Goal: Transaction & Acquisition: Purchase product/service

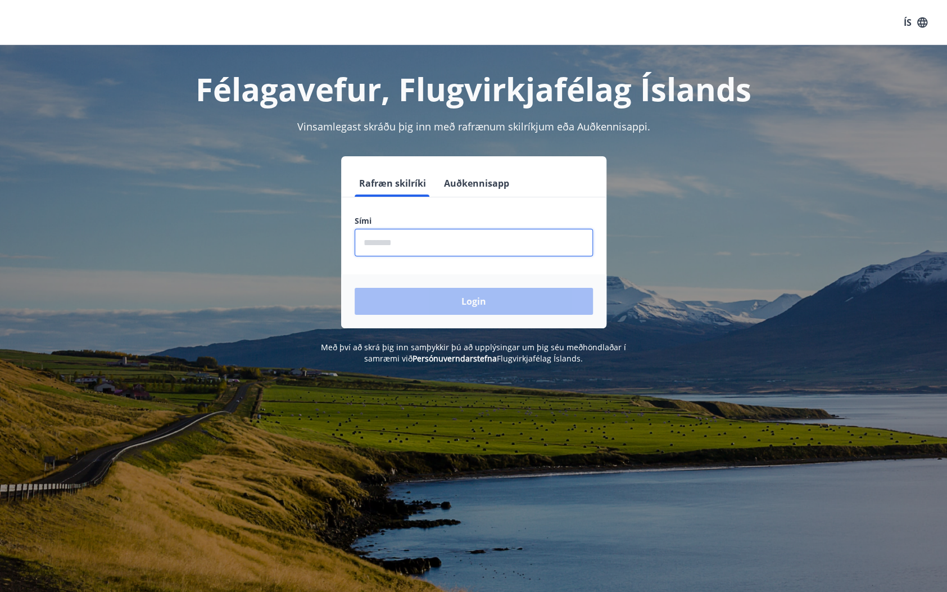
click at [413, 243] on input "phone" at bounding box center [474, 243] width 238 height 28
type input "********"
click at [410, 302] on button "Login" at bounding box center [474, 301] width 238 height 27
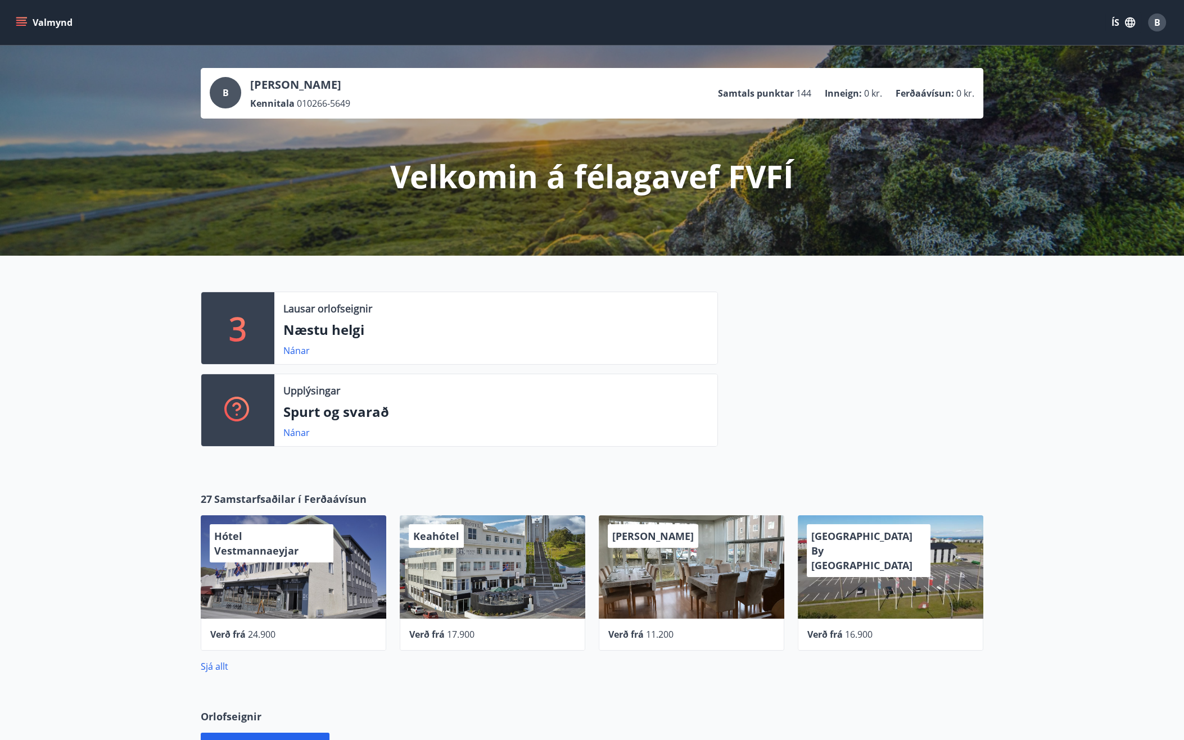
click at [21, 23] on icon "menu" at bounding box center [22, 22] width 12 height 1
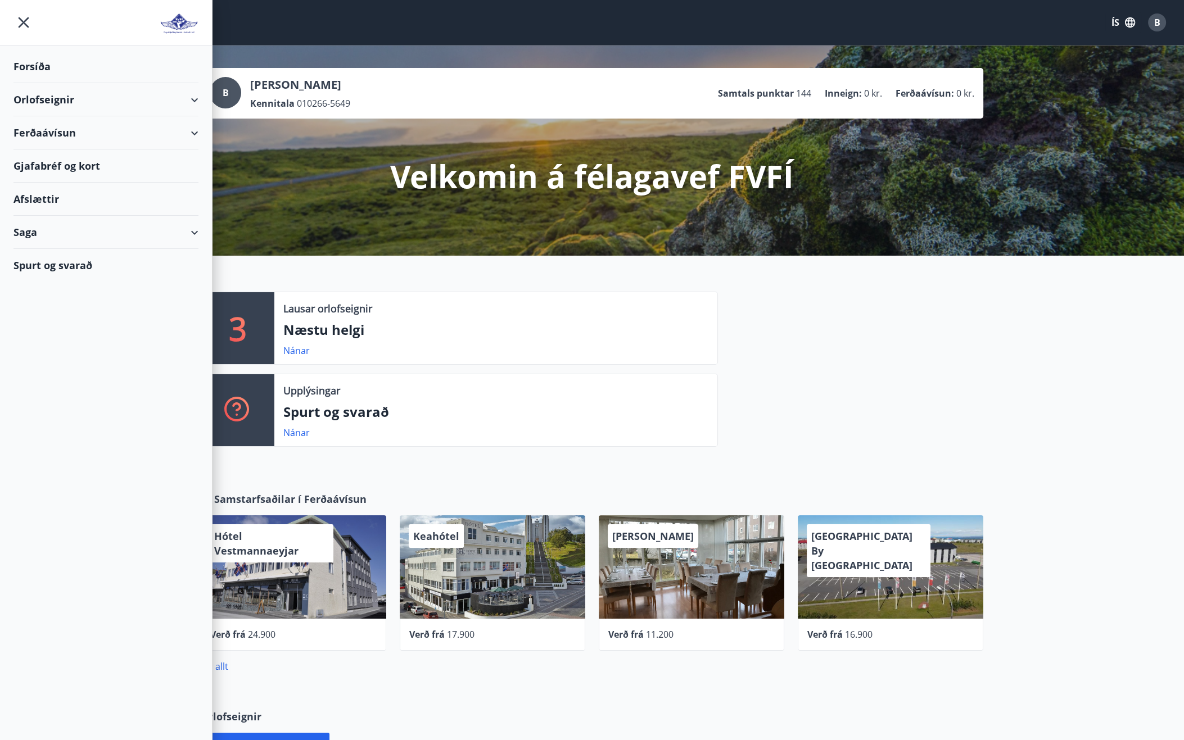
click at [191, 133] on div "Ferðaávísun" at bounding box center [105, 132] width 185 height 33
click at [107, 184] on div "Kaupa ferðaávísun" at bounding box center [105, 185] width 167 height 24
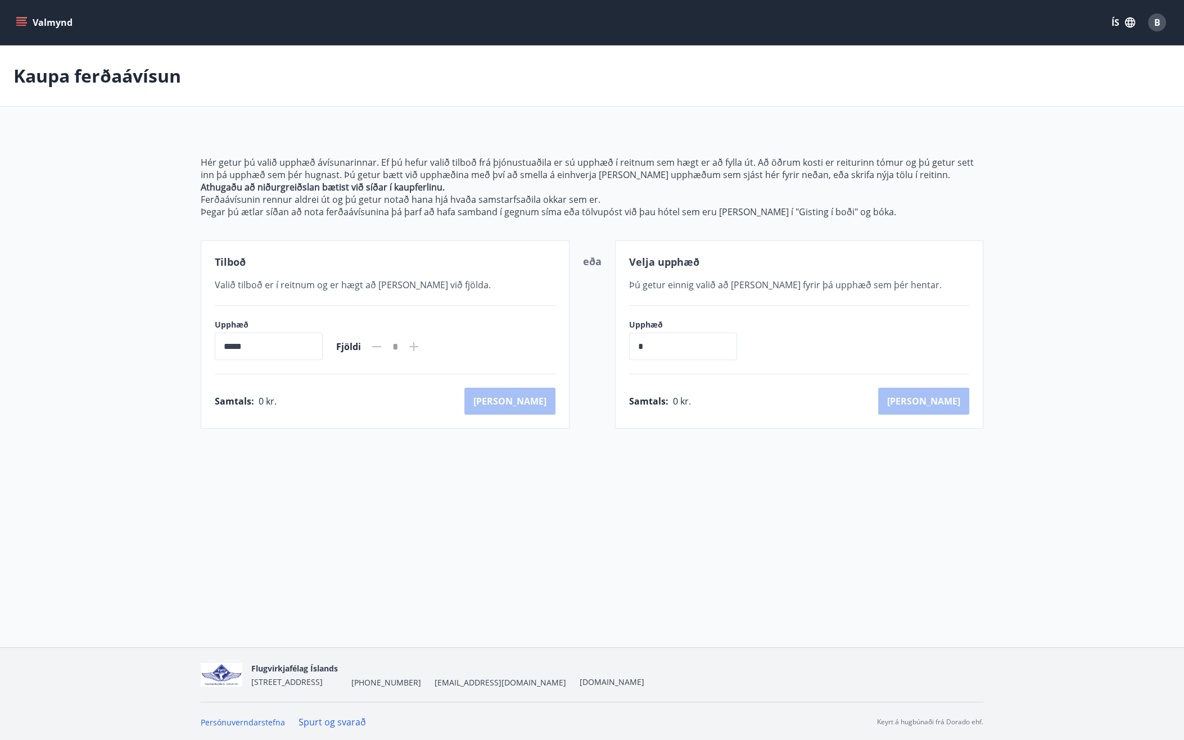
click at [414, 346] on icon at bounding box center [413, 346] width 1 height 1
click at [280, 344] on input "*****" at bounding box center [269, 347] width 108 height 28
click at [420, 343] on icon at bounding box center [413, 346] width 13 height 13
click at [19, 22] on icon "menu" at bounding box center [22, 22] width 12 height 1
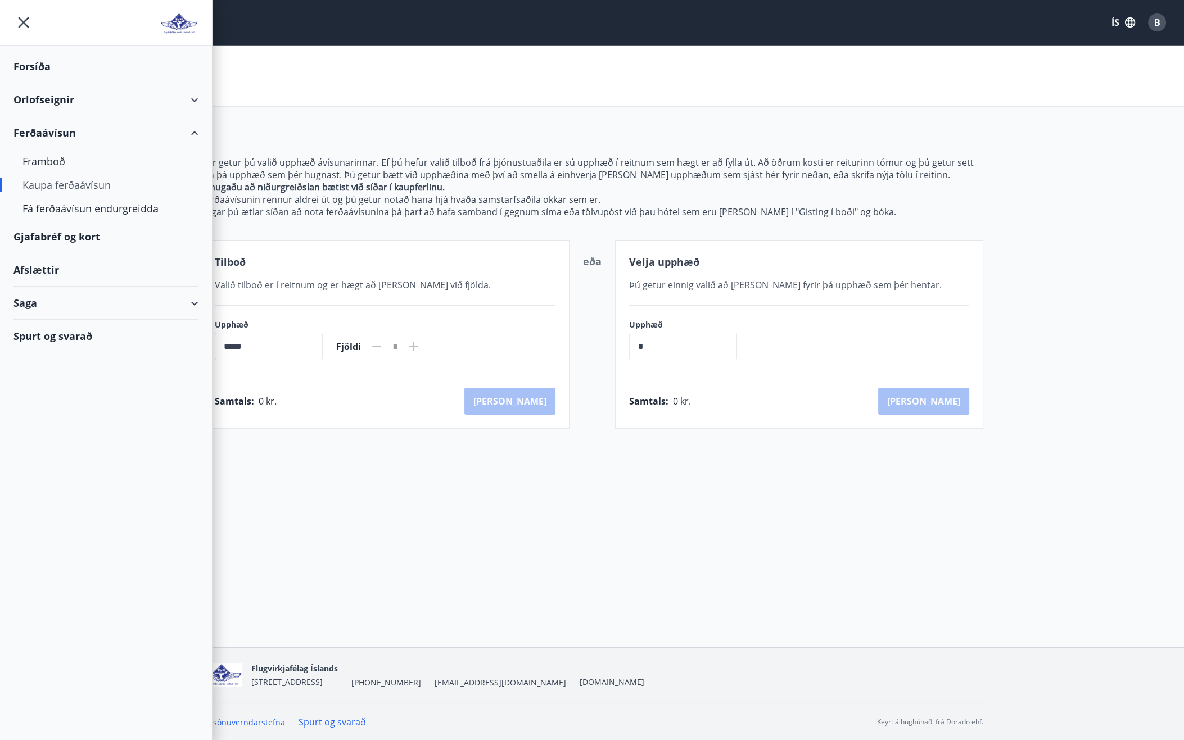
click at [84, 237] on div "Gjafabréf og kort" at bounding box center [105, 236] width 185 height 33
